Goal: Task Accomplishment & Management: Complete application form

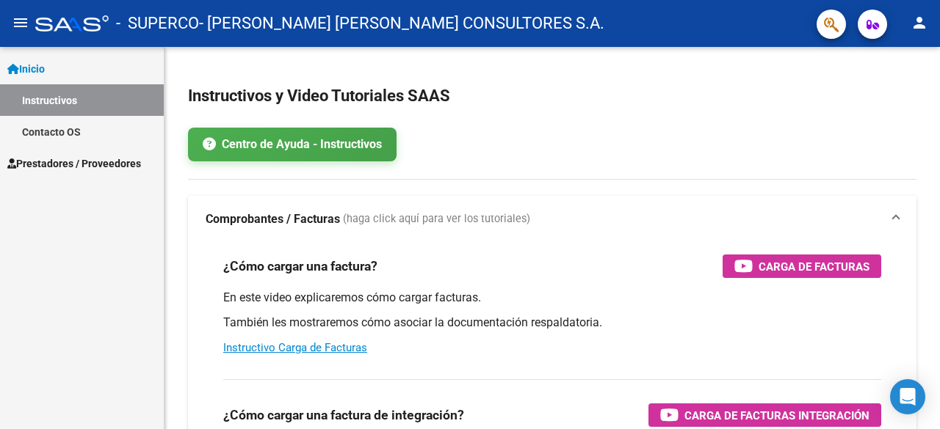
click at [134, 163] on span "Prestadores / Proveedores" at bounding box center [74, 164] width 134 height 16
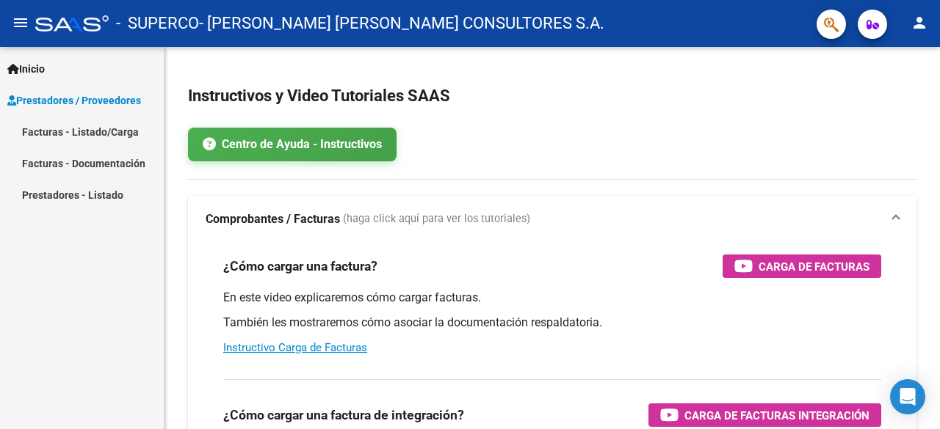
click at [122, 132] on link "Facturas - Listado/Carga" at bounding box center [82, 132] width 164 height 32
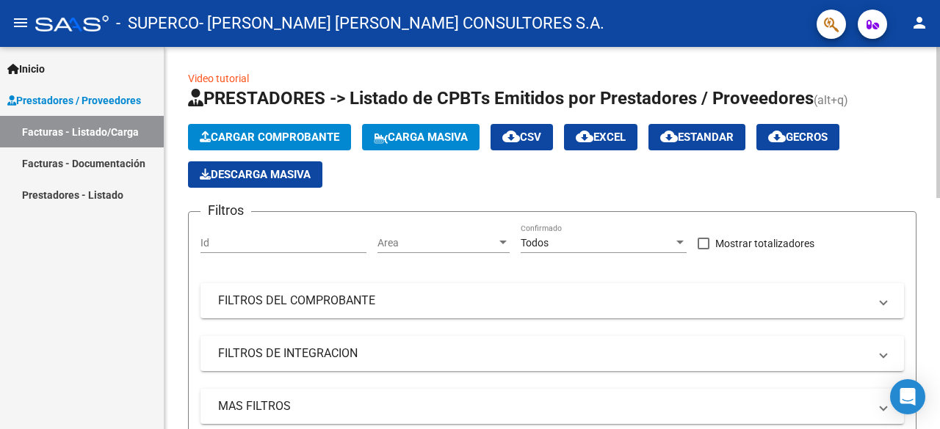
click at [247, 133] on span "Cargar Comprobante" at bounding box center [269, 137] width 139 height 13
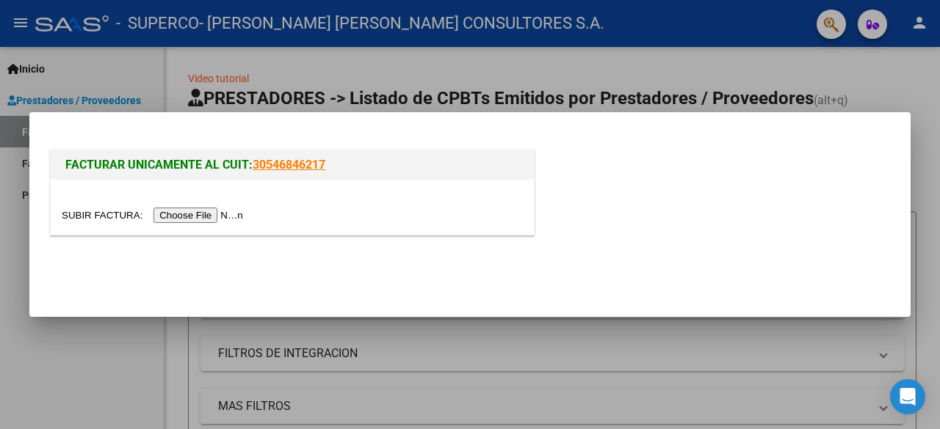
click at [172, 216] on input "file" at bounding box center [155, 215] width 186 height 15
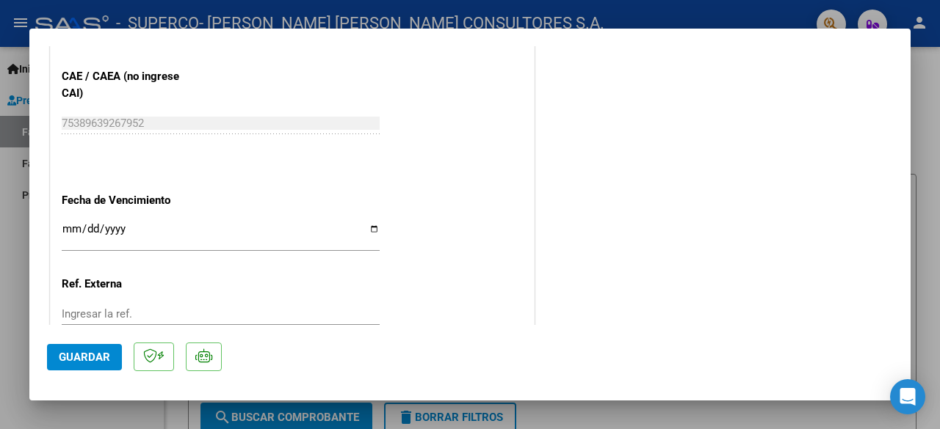
scroll to position [908, 0]
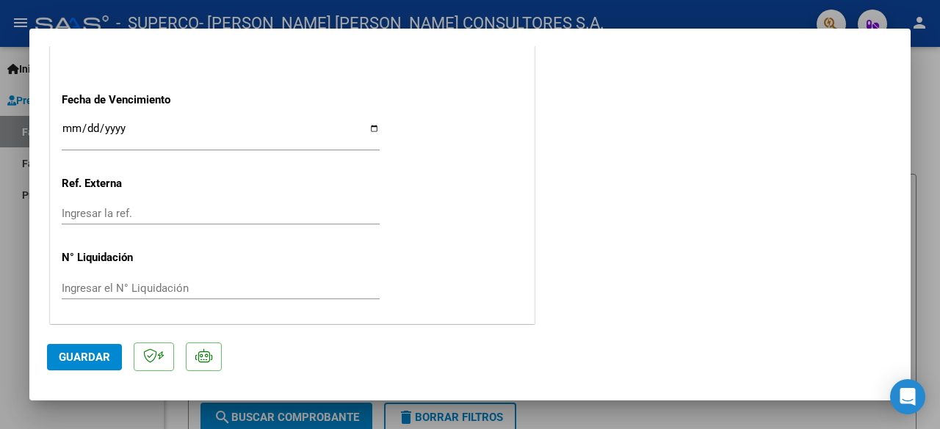
click at [70, 130] on input "Ingresar la fecha" at bounding box center [221, 134] width 318 height 23
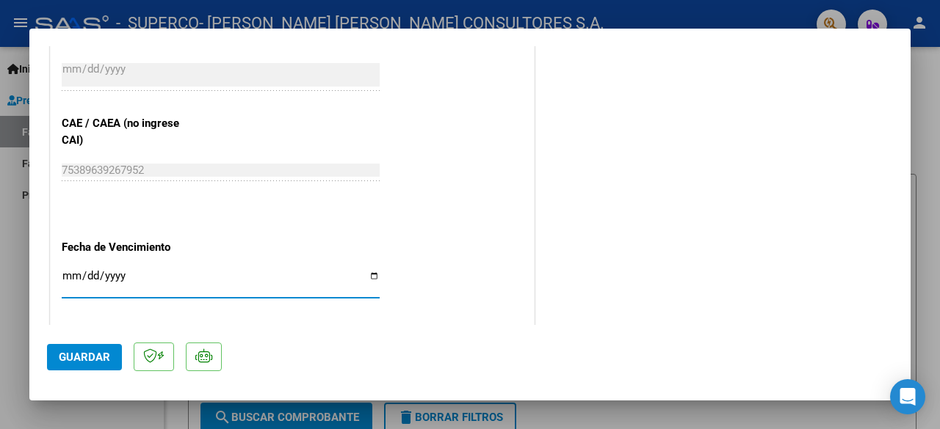
scroll to position [761, 0]
type input "[DATE]"
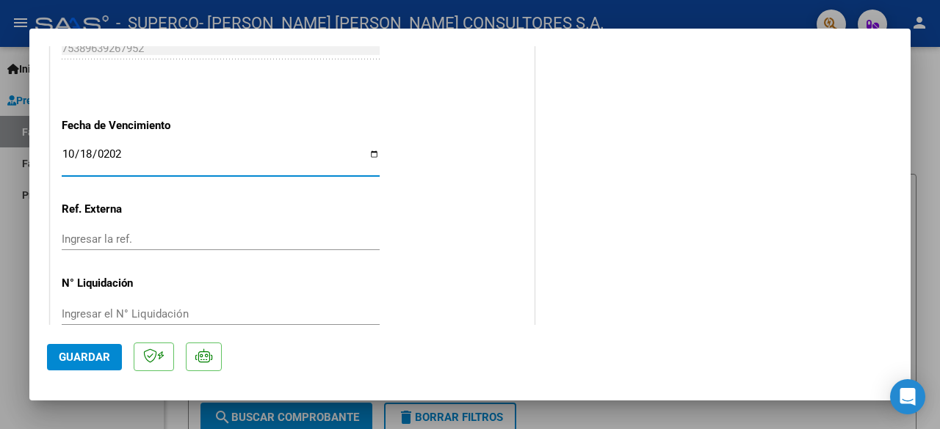
scroll to position [908, 0]
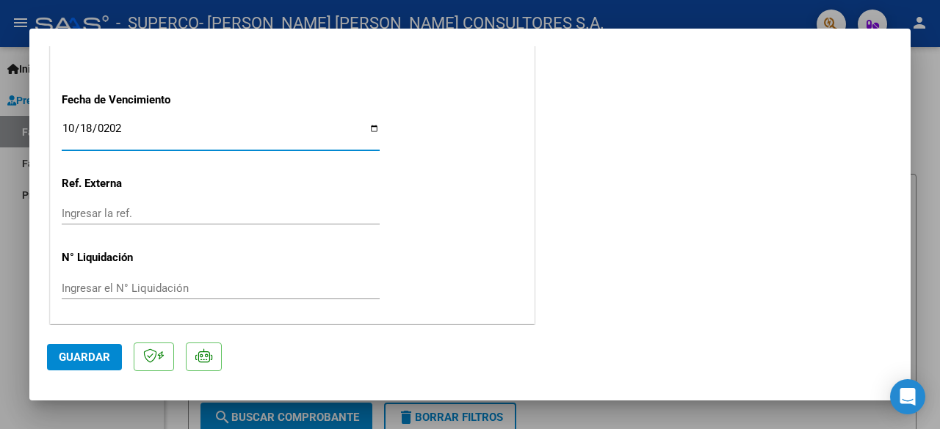
click at [73, 360] on span "Guardar" at bounding box center [84, 357] width 51 height 13
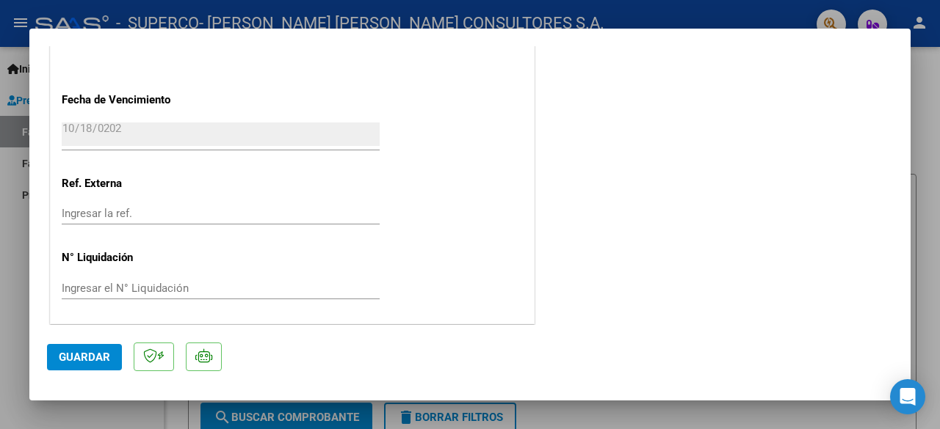
click at [37, 286] on mat-dialog-content "COMPROBANTE VER COMPROBANTE ESTADO: Recibida. En proceso de confirmacion/acepta…" at bounding box center [469, 185] width 881 height 279
click at [15, 277] on div at bounding box center [470, 214] width 940 height 429
type input "$ 0,00"
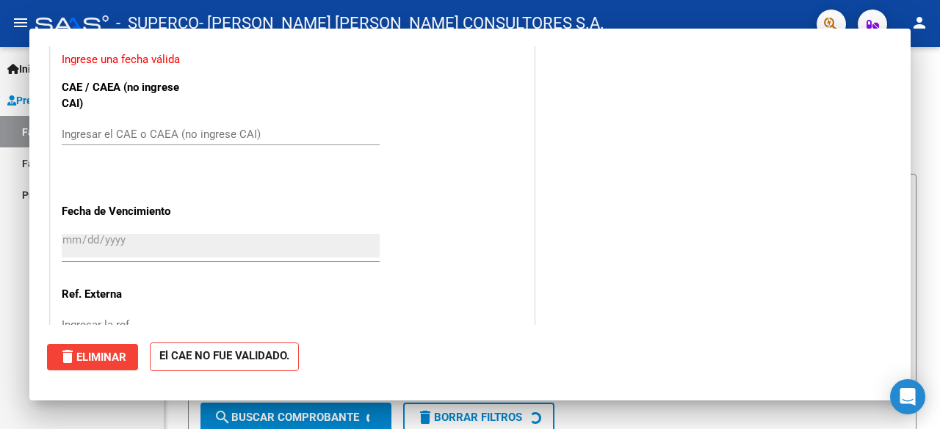
scroll to position [1020, 0]
